Goal: Information Seeking & Learning: Learn about a topic

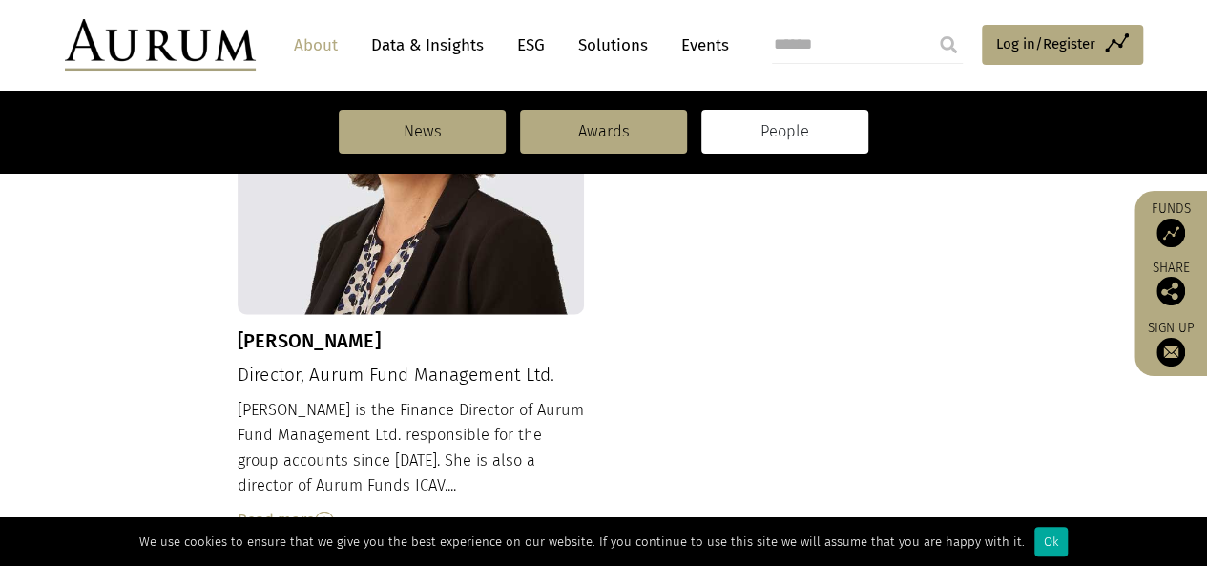
scroll to position [2289, 0]
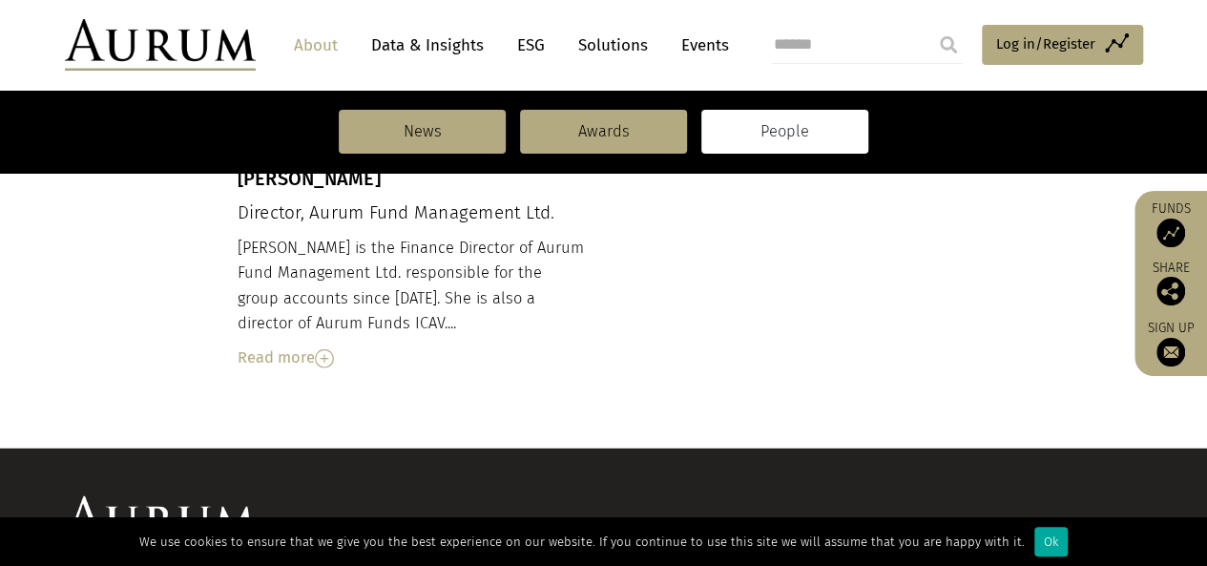
click at [470, 52] on link "Data & Insights" at bounding box center [428, 45] width 132 height 35
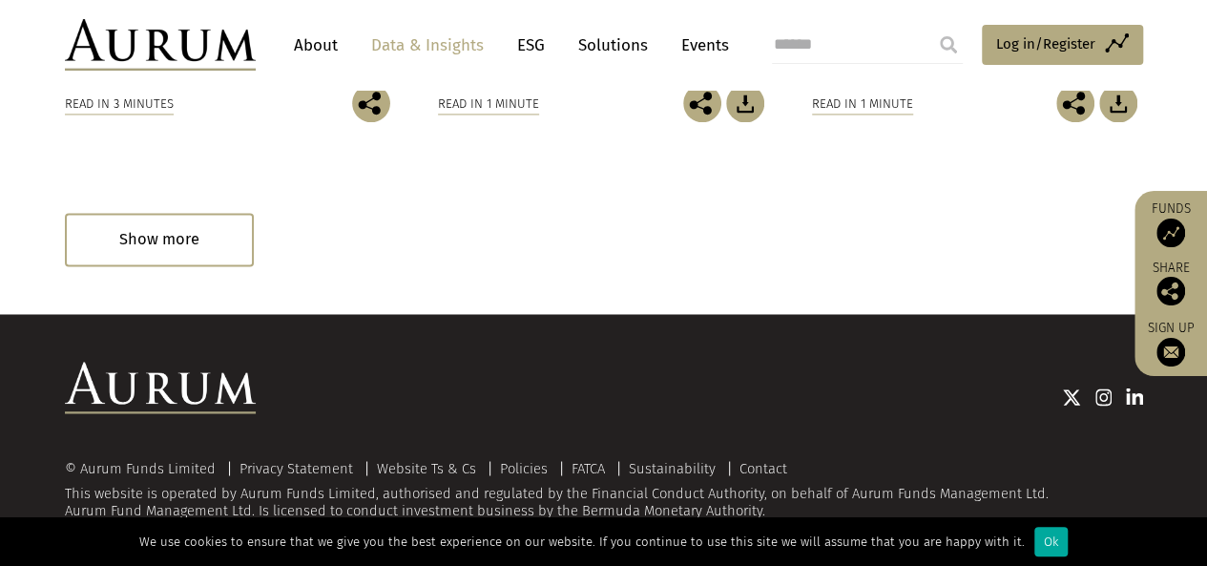
scroll to position [1437, 0]
drag, startPoint x: 630, startPoint y: 507, endPoint x: 513, endPoint y: 470, distance: 121.9
drag, startPoint x: 513, startPoint y: 470, endPoint x: 280, endPoint y: 502, distance: 234.9
click at [280, 502] on div "© Aurum Funds Limited Privacy Statement Website Ts & Cs Policies FATCA Sustaina…" at bounding box center [604, 490] width 1078 height 58
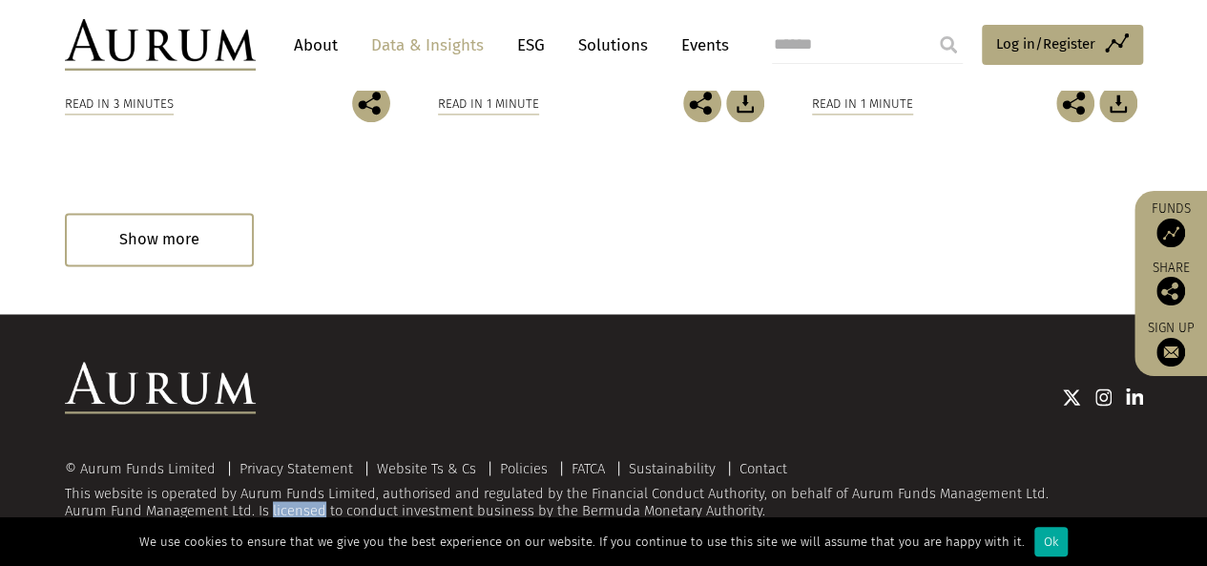
click at [280, 502] on div "© Aurum Funds Limited Privacy Statement Website Ts & Cs Policies FATCA Sustaina…" at bounding box center [604, 490] width 1078 height 58
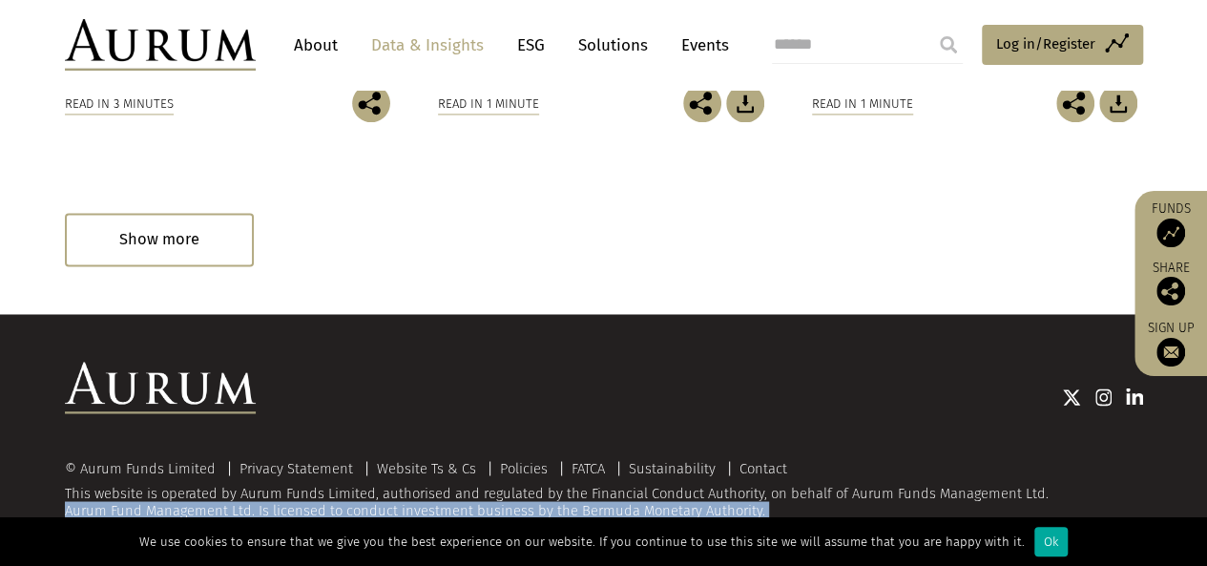
click at [280, 502] on div "© Aurum Funds Limited Privacy Statement Website Ts & Cs Policies FATCA Sustaina…" at bounding box center [604, 490] width 1078 height 58
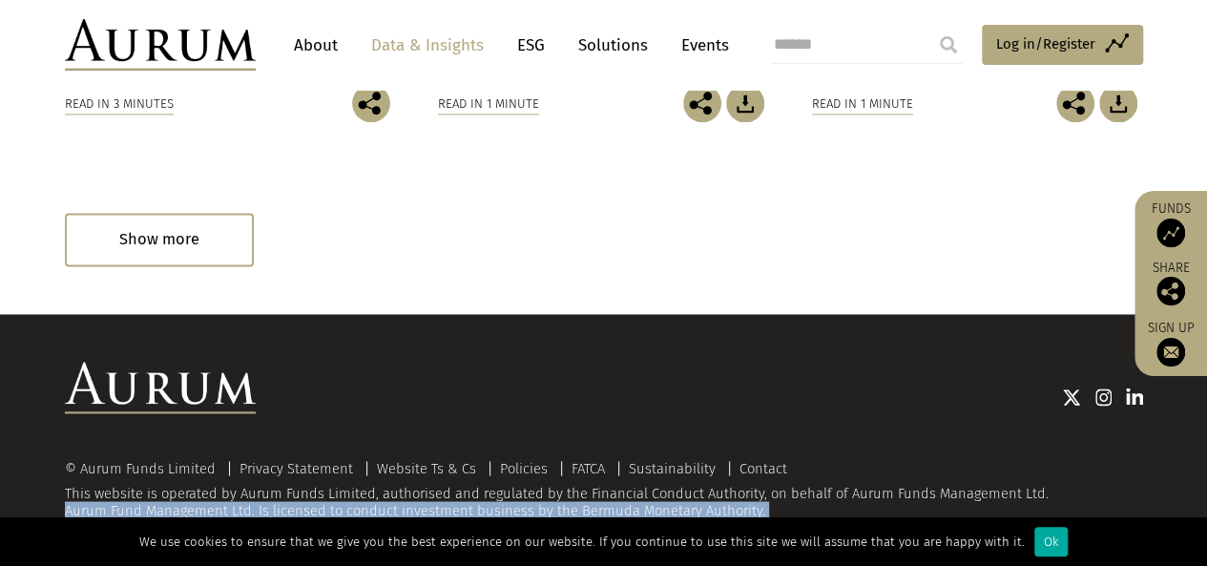
click at [280, 502] on div "© Aurum Funds Limited Privacy Statement Website Ts & Cs Policies FATCA Sustaina…" at bounding box center [604, 490] width 1078 height 58
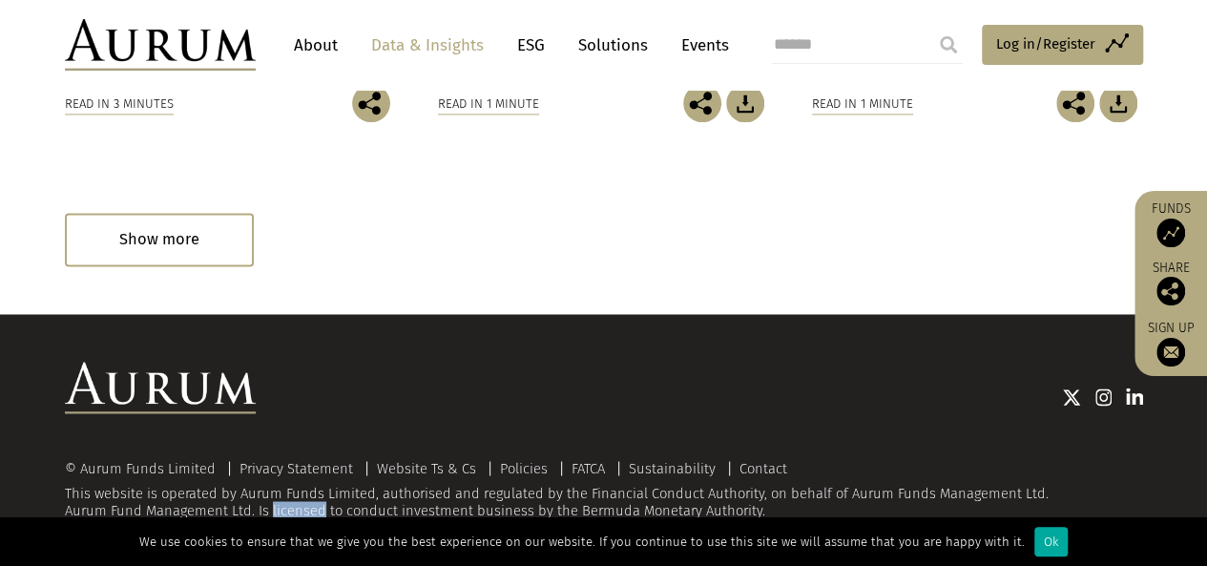
click at [280, 502] on div "© Aurum Funds Limited Privacy Statement Website Ts & Cs Policies FATCA Sustaina…" at bounding box center [604, 490] width 1078 height 58
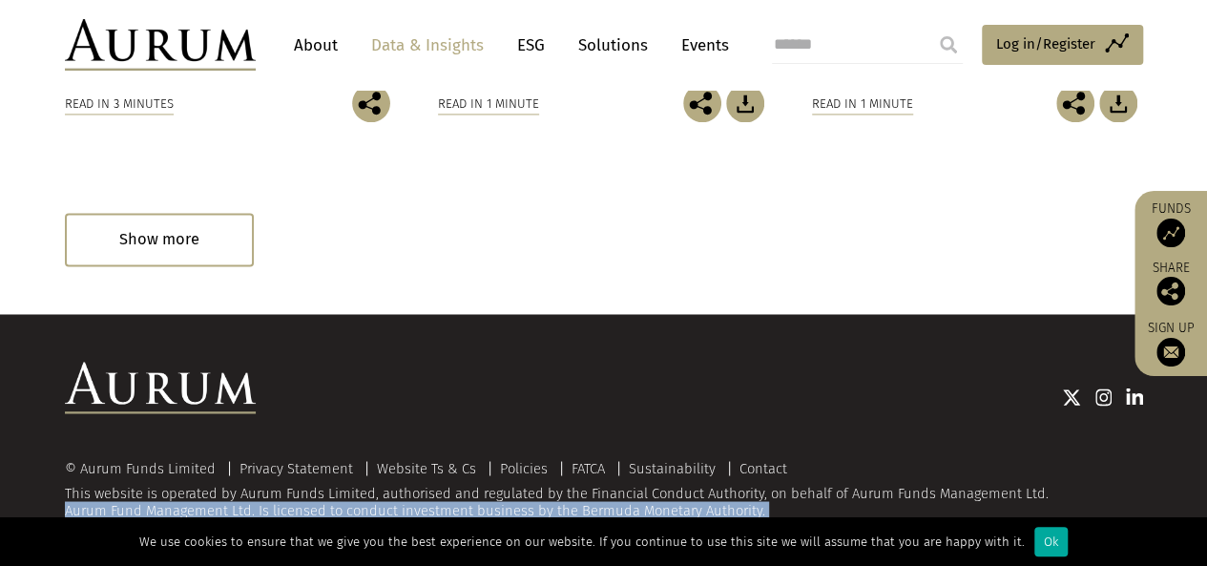
click at [280, 502] on div "© Aurum Funds Limited Privacy Statement Website Ts & Cs Policies FATCA Sustaina…" at bounding box center [604, 490] width 1078 height 58
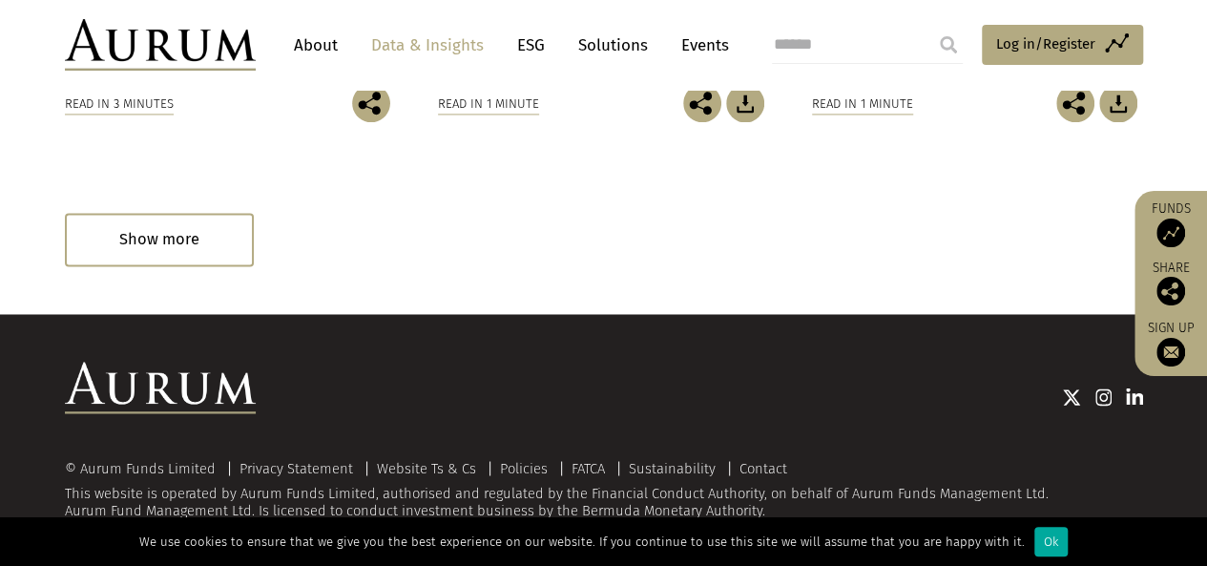
click at [255, 493] on div "© Aurum Funds Limited Privacy Statement Website Ts & Cs Policies FATCA Sustaina…" at bounding box center [604, 490] width 1078 height 58
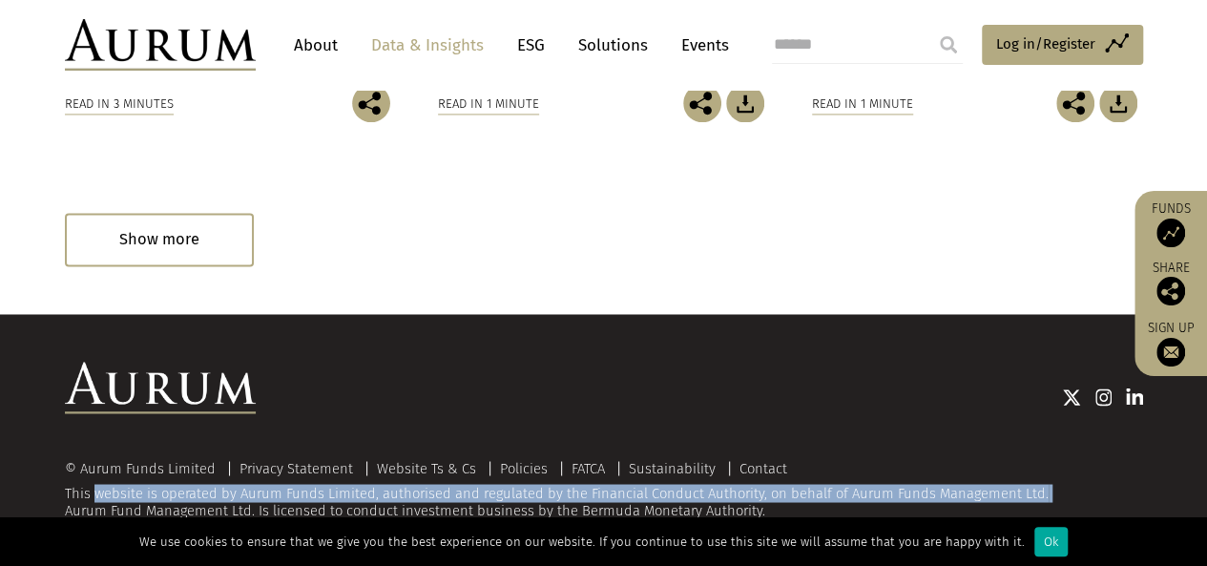
click at [255, 493] on div "© Aurum Funds Limited Privacy Statement Website Ts & Cs Policies FATCA Sustaina…" at bounding box center [604, 490] width 1078 height 58
click at [599, 465] on link "FATCA" at bounding box center [587, 467] width 33 height 17
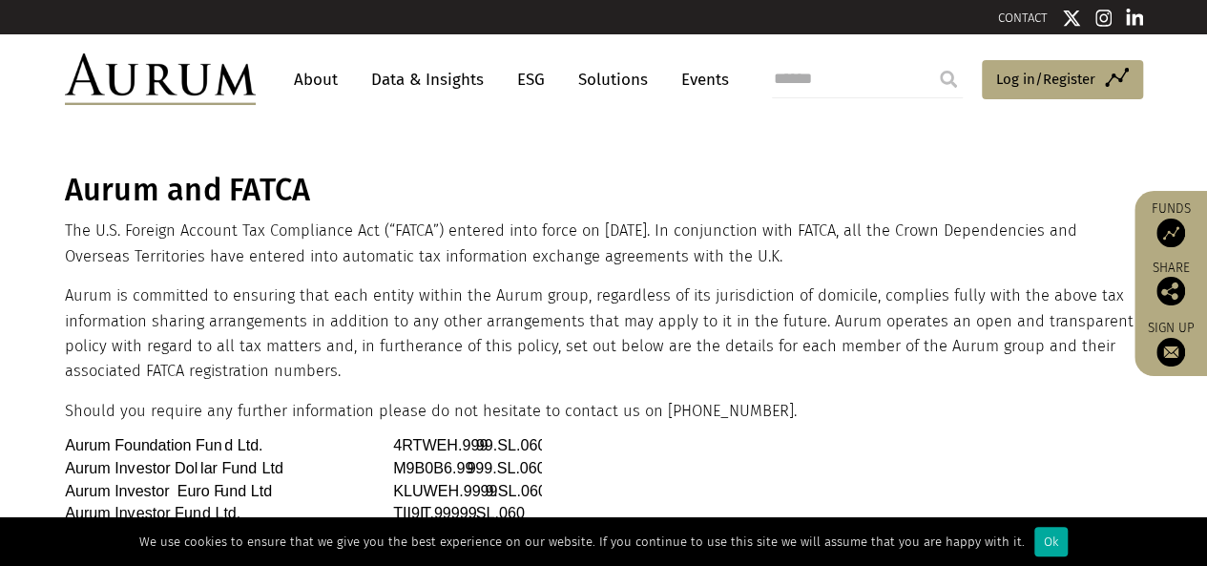
click at [330, 81] on link "About" at bounding box center [315, 79] width 63 height 35
